Goal: Transaction & Acquisition: Book appointment/travel/reservation

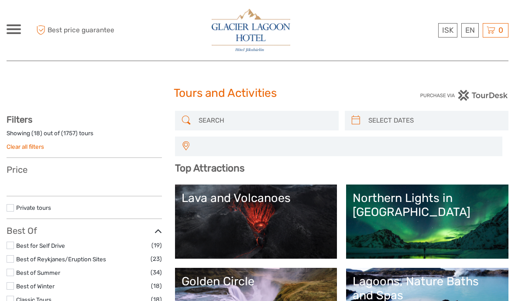
select select
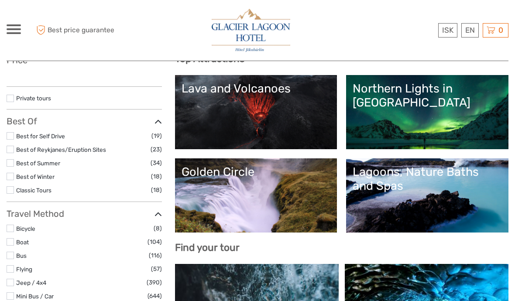
select select
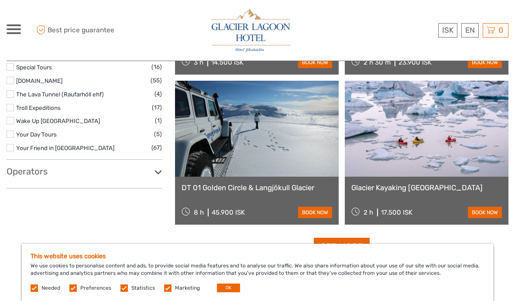
scroll to position [1495, 0]
click at [416, 196] on div "Glacier Kayaking [GEOGRAPHIC_DATA] 2 h 17.500 ISK book now" at bounding box center [427, 201] width 164 height 48
click at [487, 214] on link "book now" at bounding box center [485, 212] width 34 height 11
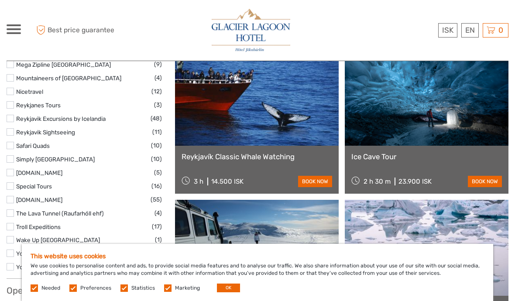
scroll to position [1375, 0]
click at [433, 130] on link at bounding box center [427, 98] width 164 height 96
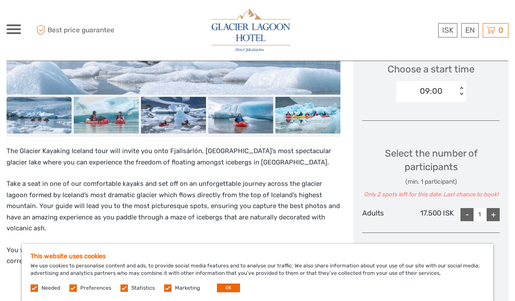
scroll to position [300, 0]
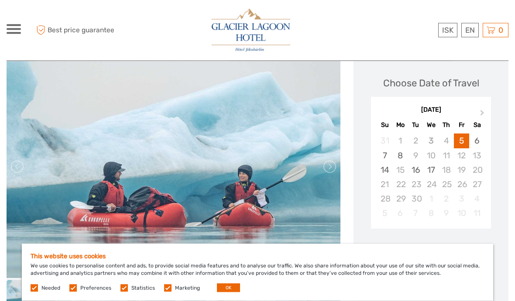
click at [484, 119] on button "Next Month" at bounding box center [484, 115] width 14 height 14
click at [478, 111] on button "Next Month" at bounding box center [484, 115] width 14 height 14
click at [461, 170] on div "19" at bounding box center [461, 170] width 15 height 14
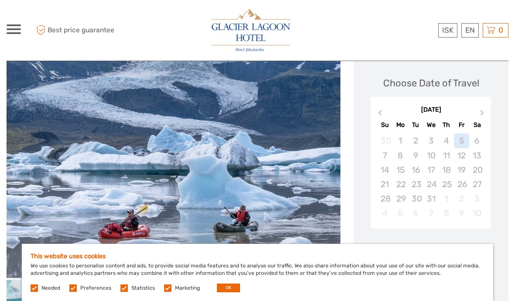
click at [478, 173] on div "20" at bounding box center [477, 170] width 15 height 14
click at [481, 170] on div "20" at bounding box center [477, 170] width 15 height 14
click at [478, 168] on div "20" at bounding box center [477, 170] width 15 height 14
click at [497, 198] on div "December 2025 Previous Month Next Month December 2025 Su Mo Tu We Th Fr Sa 30 1…" at bounding box center [432, 164] width 138 height 139
click at [482, 172] on div "20" at bounding box center [477, 170] width 15 height 14
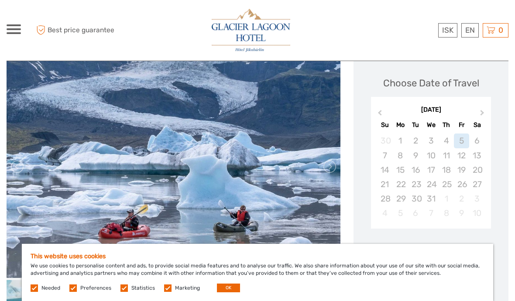
click at [385, 113] on button "Previous Month" at bounding box center [379, 115] width 14 height 14
click at [385, 112] on button "Previous Month" at bounding box center [379, 115] width 14 height 14
click at [384, 114] on button "Previous Month" at bounding box center [379, 115] width 14 height 14
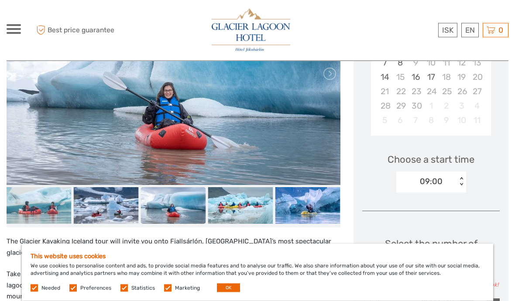
scroll to position [209, 0]
click at [233, 293] on button "OK" at bounding box center [228, 288] width 23 height 9
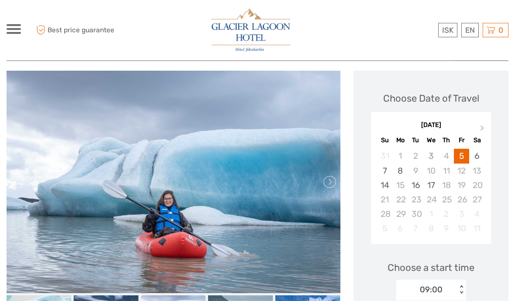
scroll to position [99, 0]
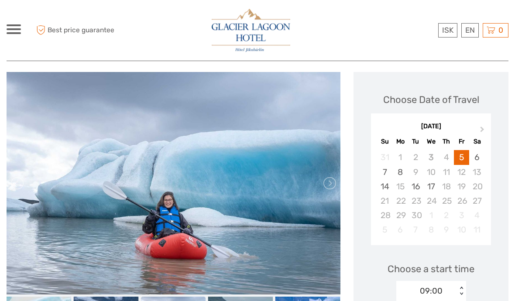
click at [480, 125] on button "Next Month" at bounding box center [484, 131] width 14 height 14
click at [479, 129] on button "Next Month" at bounding box center [484, 131] width 14 height 14
click at [483, 128] on span "Next Month" at bounding box center [483, 131] width 0 height 13
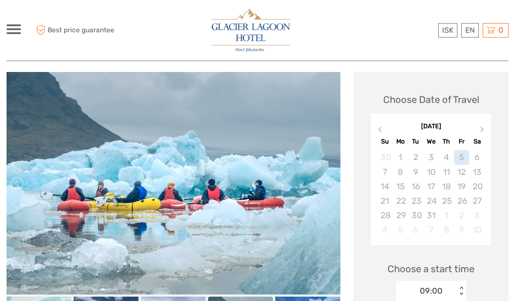
click at [483, 131] on button "Next Month" at bounding box center [484, 131] width 14 height 14
click at [381, 125] on button "Previous Month" at bounding box center [379, 131] width 14 height 14
click at [380, 125] on button "Previous Month" at bounding box center [379, 131] width 14 height 14
click at [385, 125] on button "Previous Month" at bounding box center [379, 131] width 14 height 14
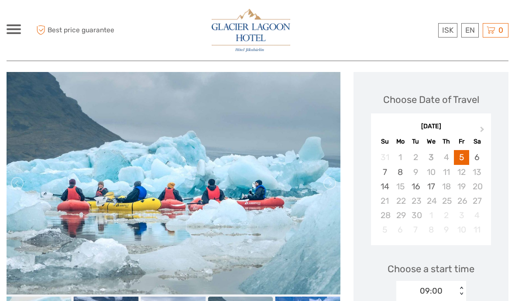
click at [385, 128] on div "September 2025" at bounding box center [431, 126] width 120 height 9
click at [480, 130] on button "Next Month" at bounding box center [484, 131] width 14 height 14
click at [479, 130] on button "Next Month" at bounding box center [484, 131] width 14 height 14
click at [485, 129] on button "Next Month" at bounding box center [484, 131] width 14 height 14
click at [484, 129] on button "Next Month" at bounding box center [484, 131] width 14 height 14
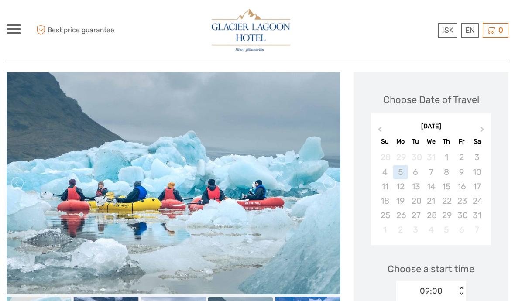
click at [487, 130] on button "Next Month" at bounding box center [484, 131] width 14 height 14
click at [490, 129] on button "Next Month" at bounding box center [484, 131] width 14 height 14
click at [490, 128] on button "Next Month" at bounding box center [484, 131] width 14 height 14
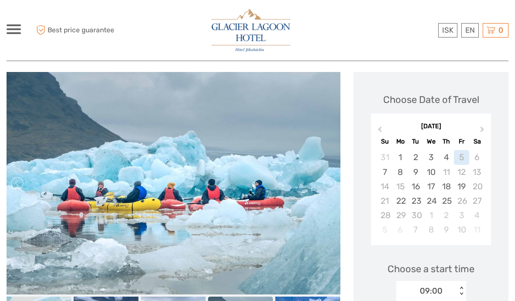
click at [491, 129] on div "June 2026 Previous Month Next Month June 2026 Su Mo Tu We Th Fr Sa 31 1 2 3 4 5…" at bounding box center [432, 180] width 138 height 139
click at [380, 131] on span "Previous Month" at bounding box center [380, 131] width 0 height 13
click at [379, 129] on button "Previous Month" at bounding box center [379, 131] width 14 height 14
click at [380, 129] on span "Previous Month" at bounding box center [380, 131] width 0 height 13
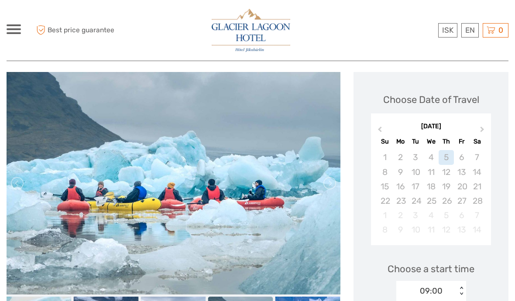
click at [380, 128] on span "Previous Month" at bounding box center [380, 131] width 0 height 13
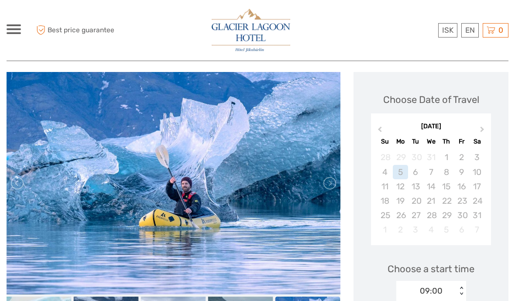
click at [380, 129] on span "Previous Month" at bounding box center [380, 131] width 0 height 13
click at [380, 128] on span "Previous Month" at bounding box center [380, 131] width 0 height 13
click at [478, 124] on button "Next Month" at bounding box center [484, 131] width 14 height 14
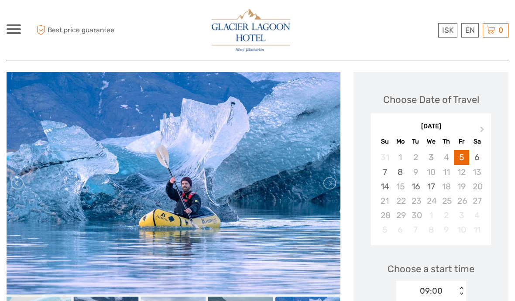
click at [477, 123] on div "September 2025" at bounding box center [431, 126] width 120 height 9
click at [483, 129] on span "Next Month" at bounding box center [483, 131] width 0 height 13
click at [483, 128] on span "Next Month" at bounding box center [483, 131] width 0 height 13
click at [480, 127] on button "Next Month" at bounding box center [484, 131] width 14 height 14
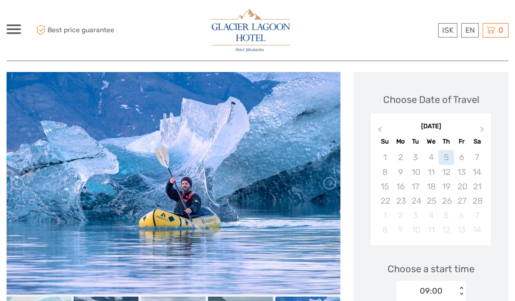
click at [483, 128] on span "Next Month" at bounding box center [483, 131] width 0 height 13
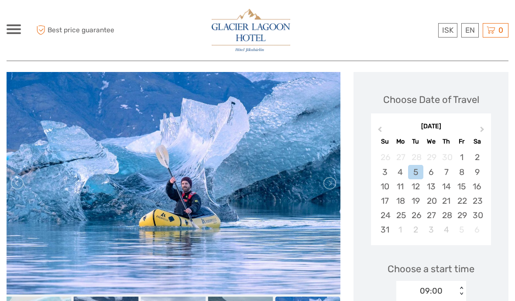
click at [483, 127] on span "Next Month" at bounding box center [483, 131] width 0 height 13
click at [482, 127] on button "Next Month" at bounding box center [484, 131] width 14 height 14
click at [482, 126] on button "Next Month" at bounding box center [484, 131] width 14 height 14
click at [482, 126] on div "August 2026" at bounding box center [431, 126] width 120 height 9
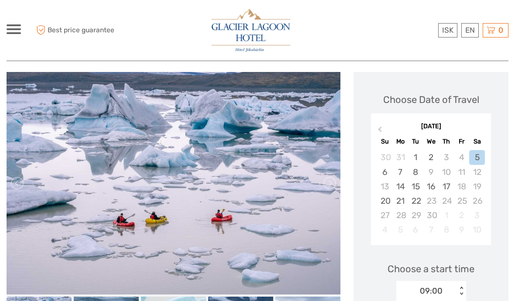
click at [487, 125] on div "September 2026" at bounding box center [431, 126] width 120 height 9
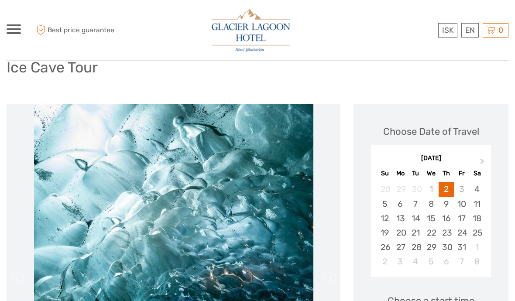
click at [483, 160] on span "Next Month" at bounding box center [483, 163] width 0 height 13
click at [480, 160] on button "Next Month" at bounding box center [484, 163] width 14 height 14
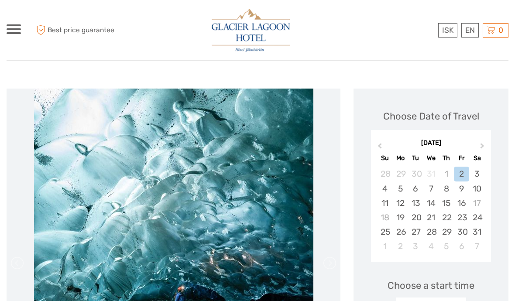
scroll to position [100, 0]
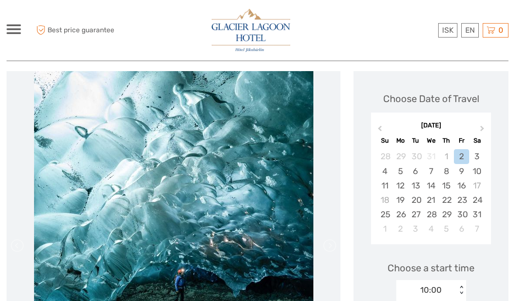
click at [384, 128] on button "Previous Month" at bounding box center [379, 131] width 14 height 14
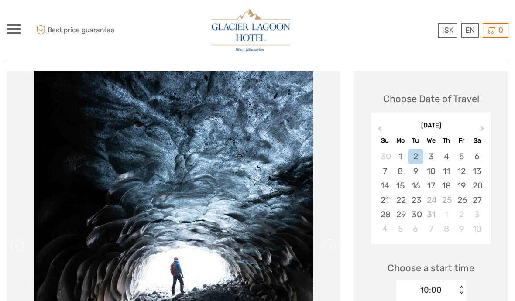
click at [479, 185] on div "20" at bounding box center [477, 186] width 15 height 14
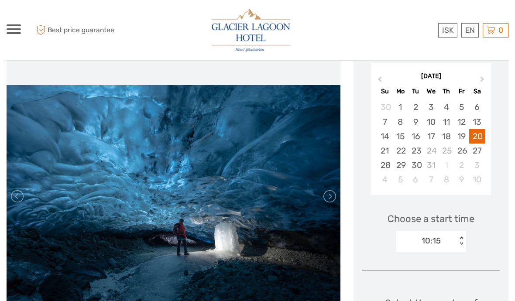
scroll to position [0, 0]
